Goal: Information Seeking & Learning: Learn about a topic

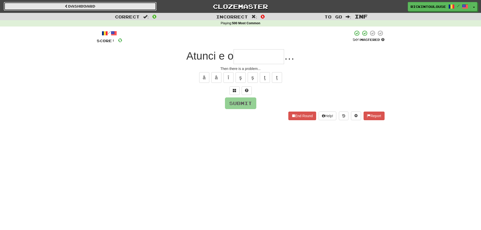
click at [93, 7] on link "Dashboard" at bounding box center [80, 6] width 153 height 9
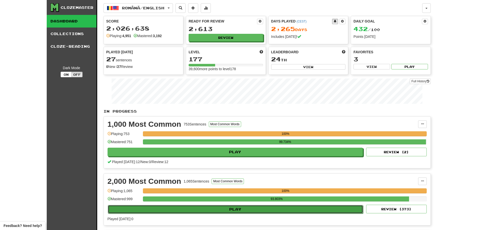
click at [249, 209] on button "Play" at bounding box center [236, 209] width 256 height 9
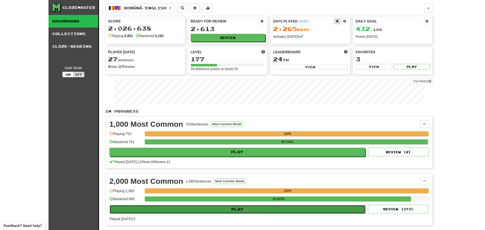
select select "**"
